Goal: Find specific page/section: Find specific page/section

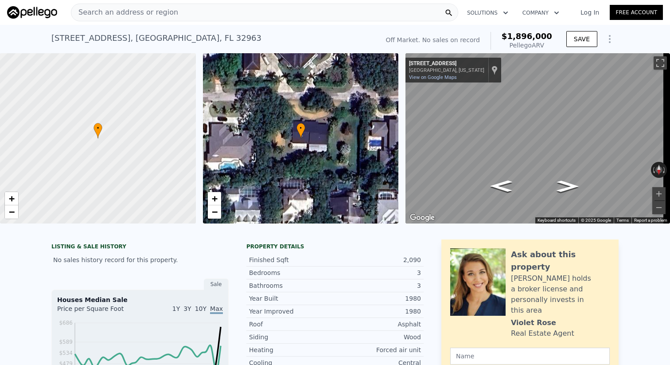
click at [48, 13] on img at bounding box center [32, 12] width 50 height 12
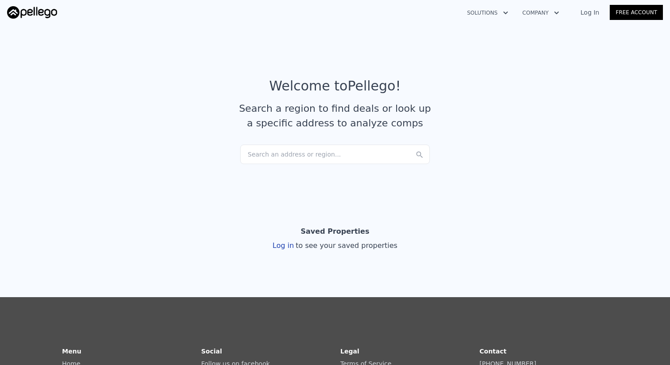
click at [291, 144] on article "Welcome to Pellego ! Search a region to find deals or look up a specific addres…" at bounding box center [334, 111] width 567 height 66
click at [297, 157] on div "Search an address or region..." at bounding box center [335, 153] width 190 height 19
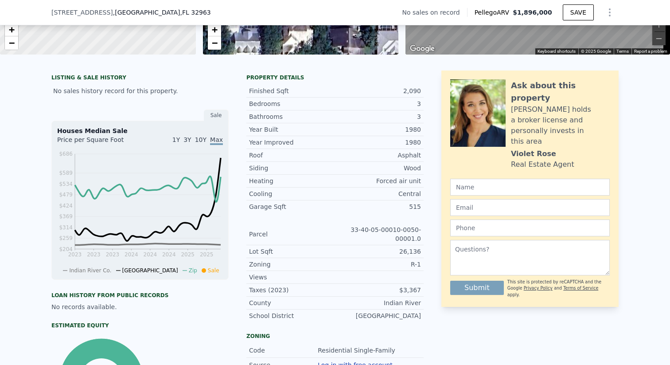
scroll to position [171, 0]
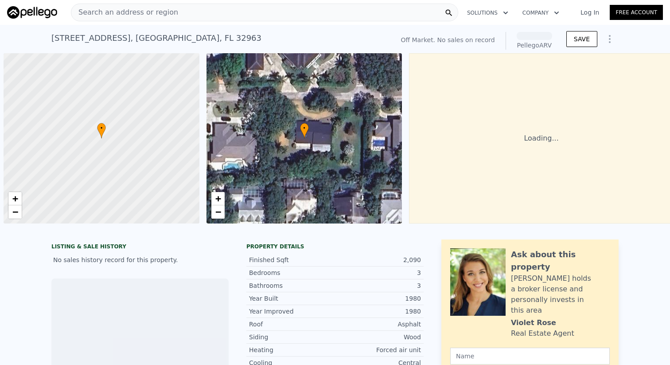
scroll to position [0, 4]
